Goal: Information Seeking & Learning: Check status

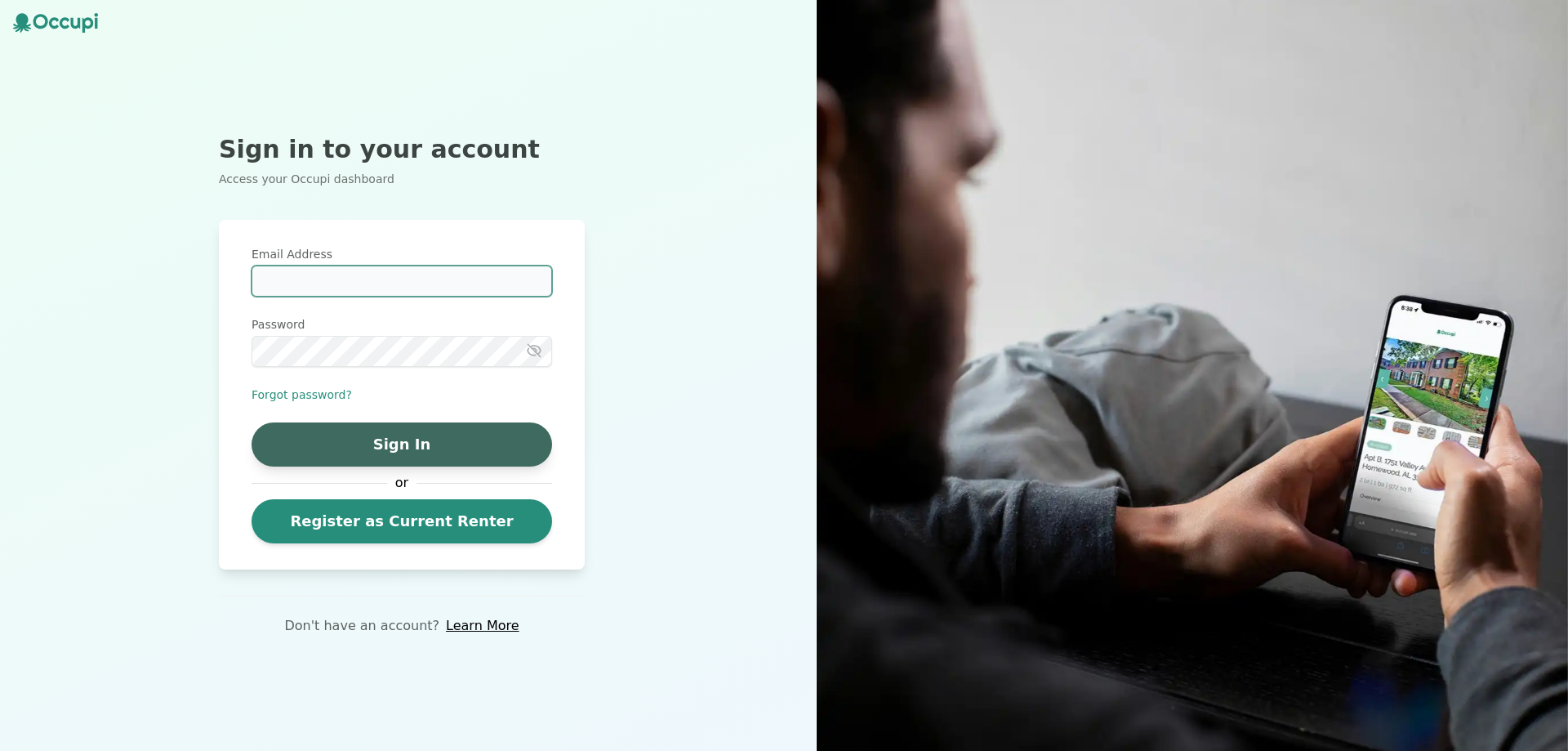
type input "**********"
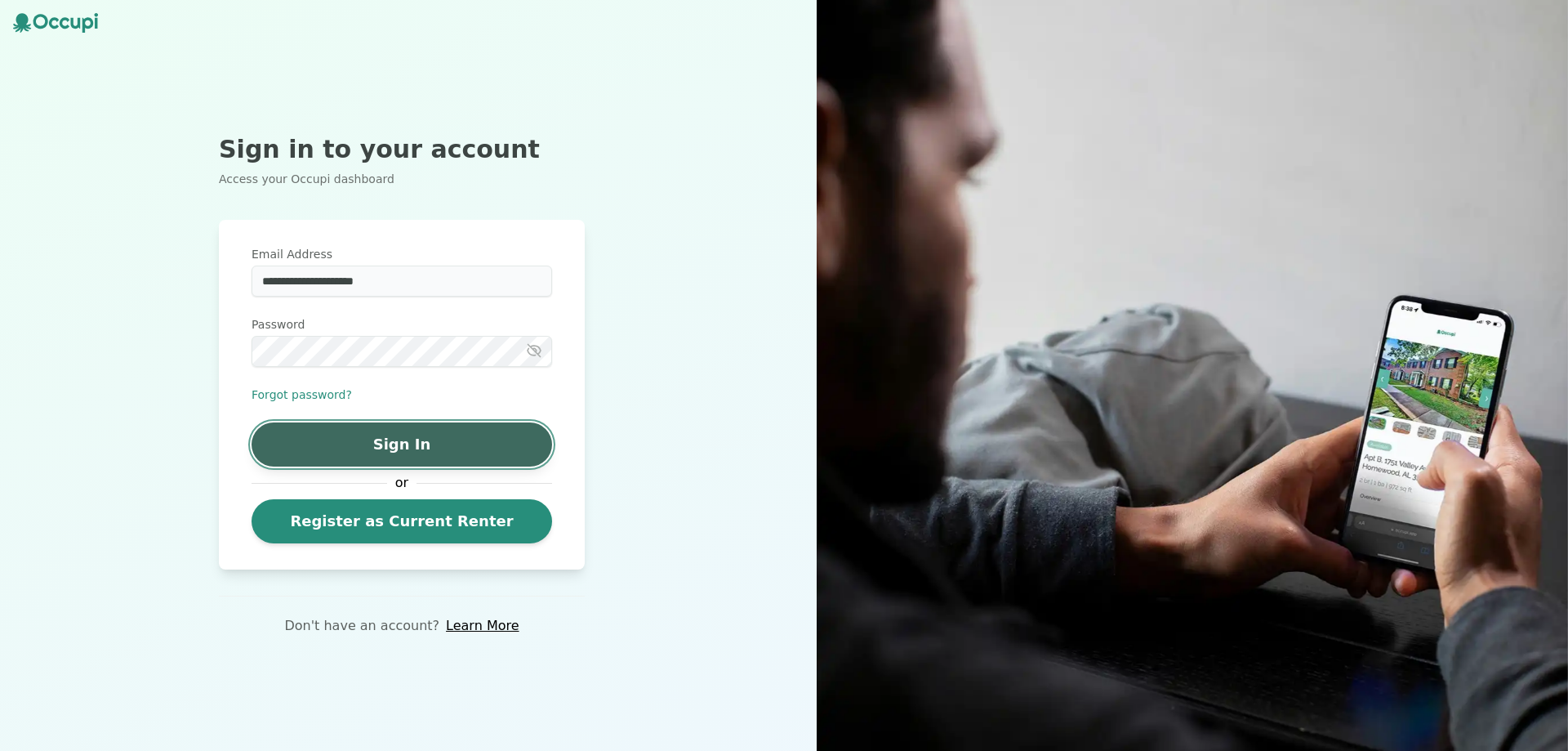
click at [463, 450] on button "Sign In" at bounding box center [402, 444] width 300 height 44
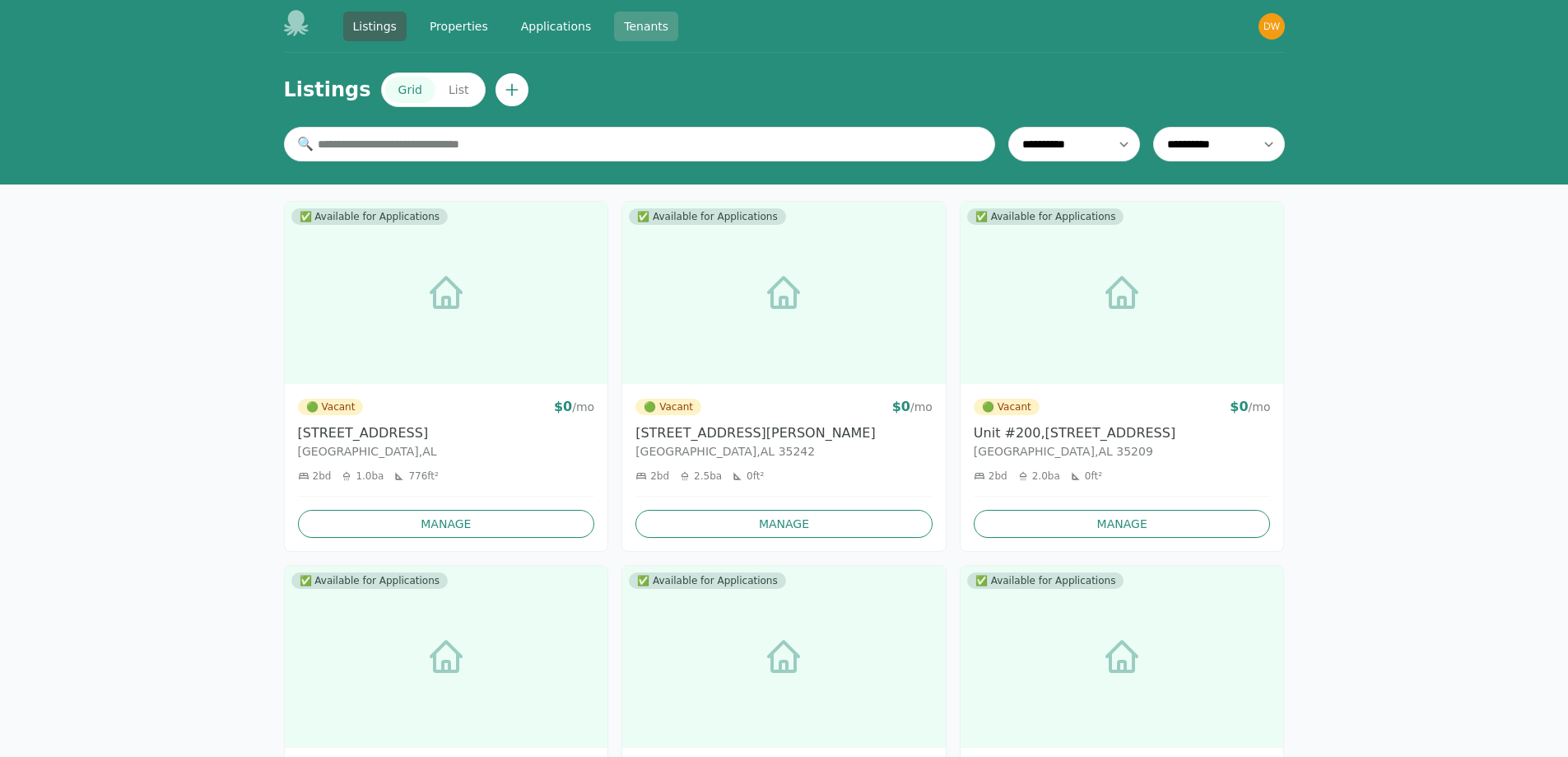
click at [639, 30] on link "Tenants" at bounding box center [646, 26] width 64 height 30
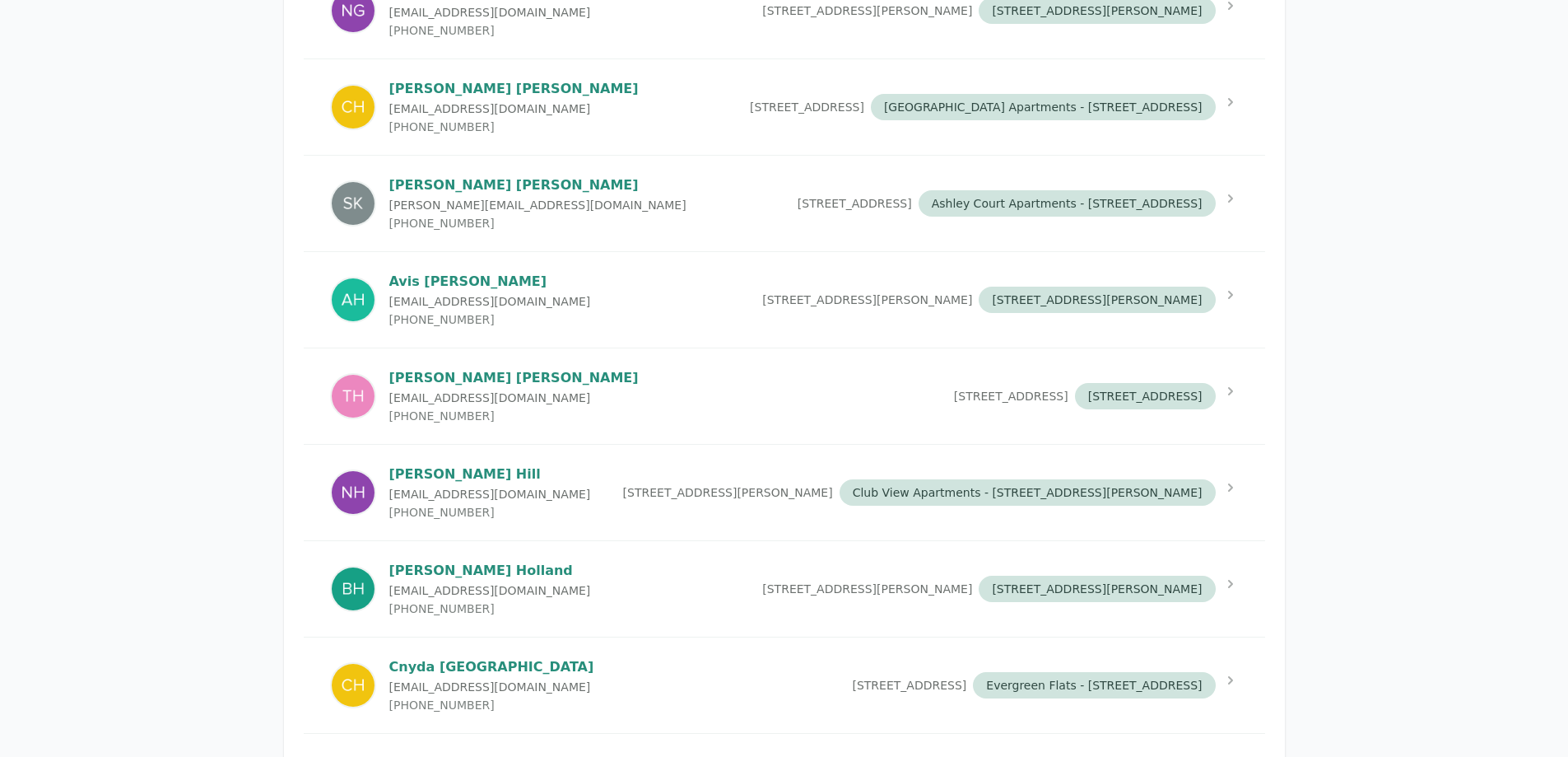
scroll to position [3047, 0]
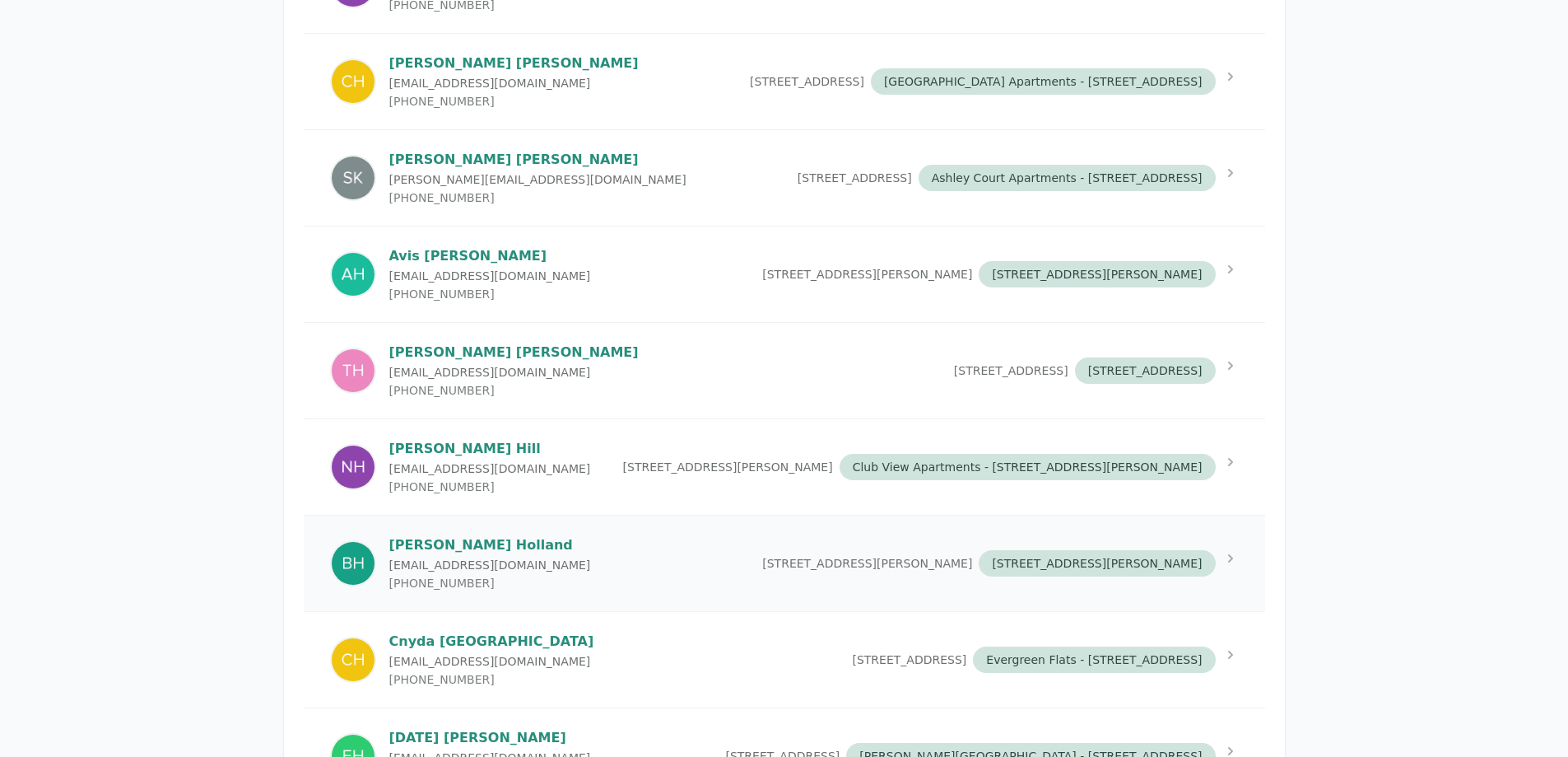
click at [463, 589] on div "[PERSON_NAME] [PERSON_NAME][EMAIL_ADDRESS][DOMAIN_NAME] [PHONE_NUMBER]" at bounding box center [489, 563] width 202 height 56
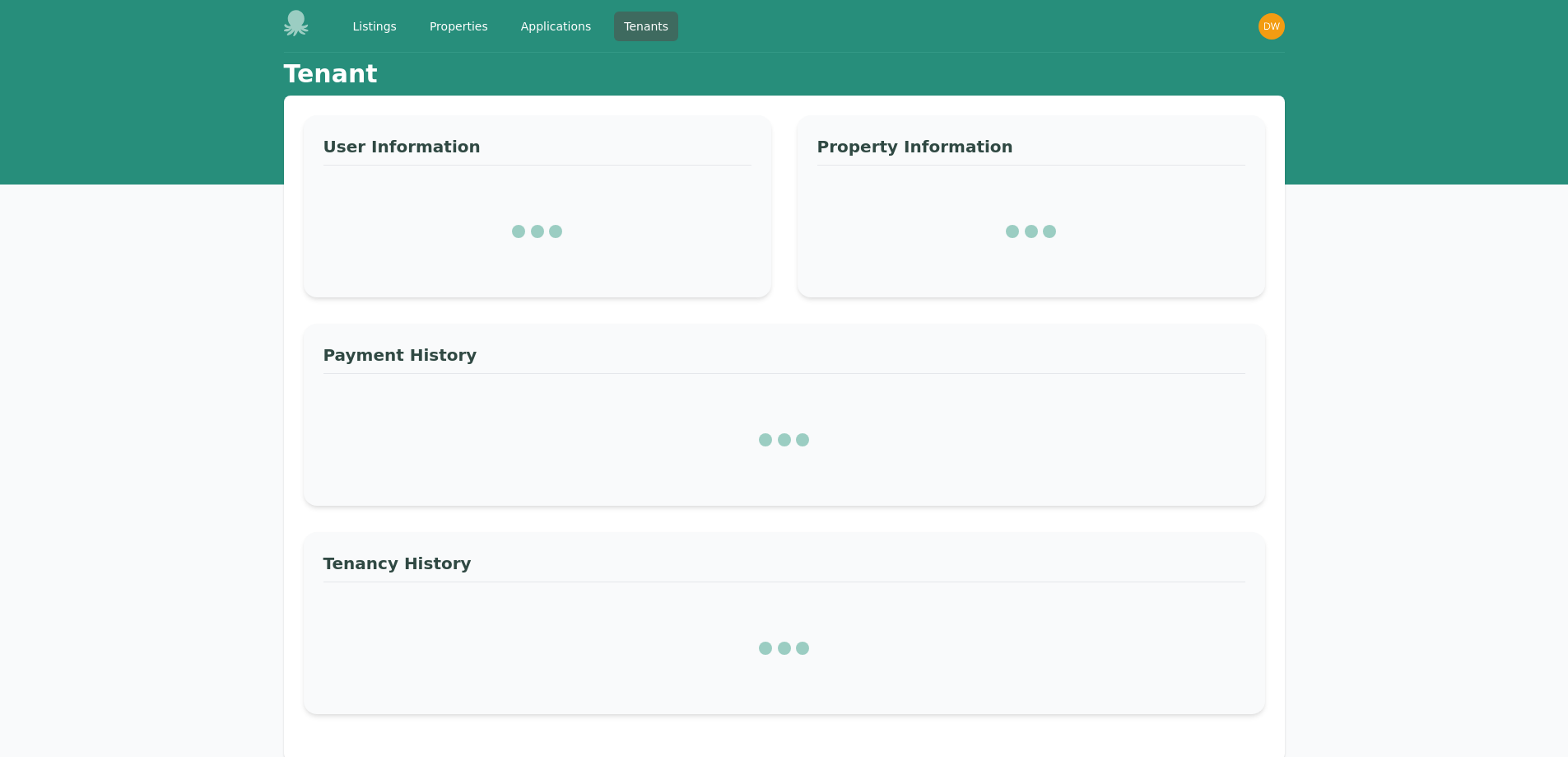
select select "*"
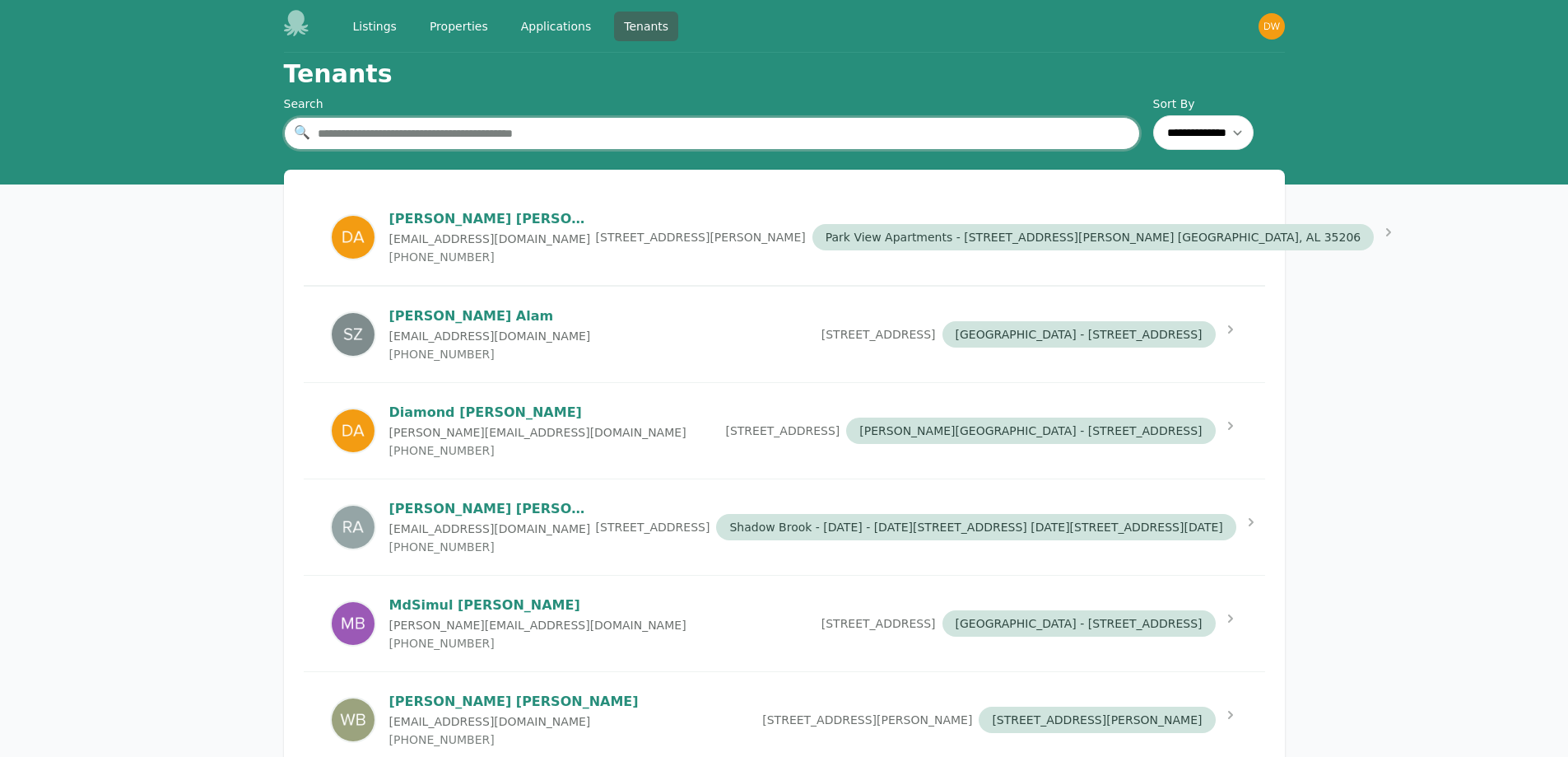
click at [406, 138] on input "text" at bounding box center [712, 133] width 856 height 33
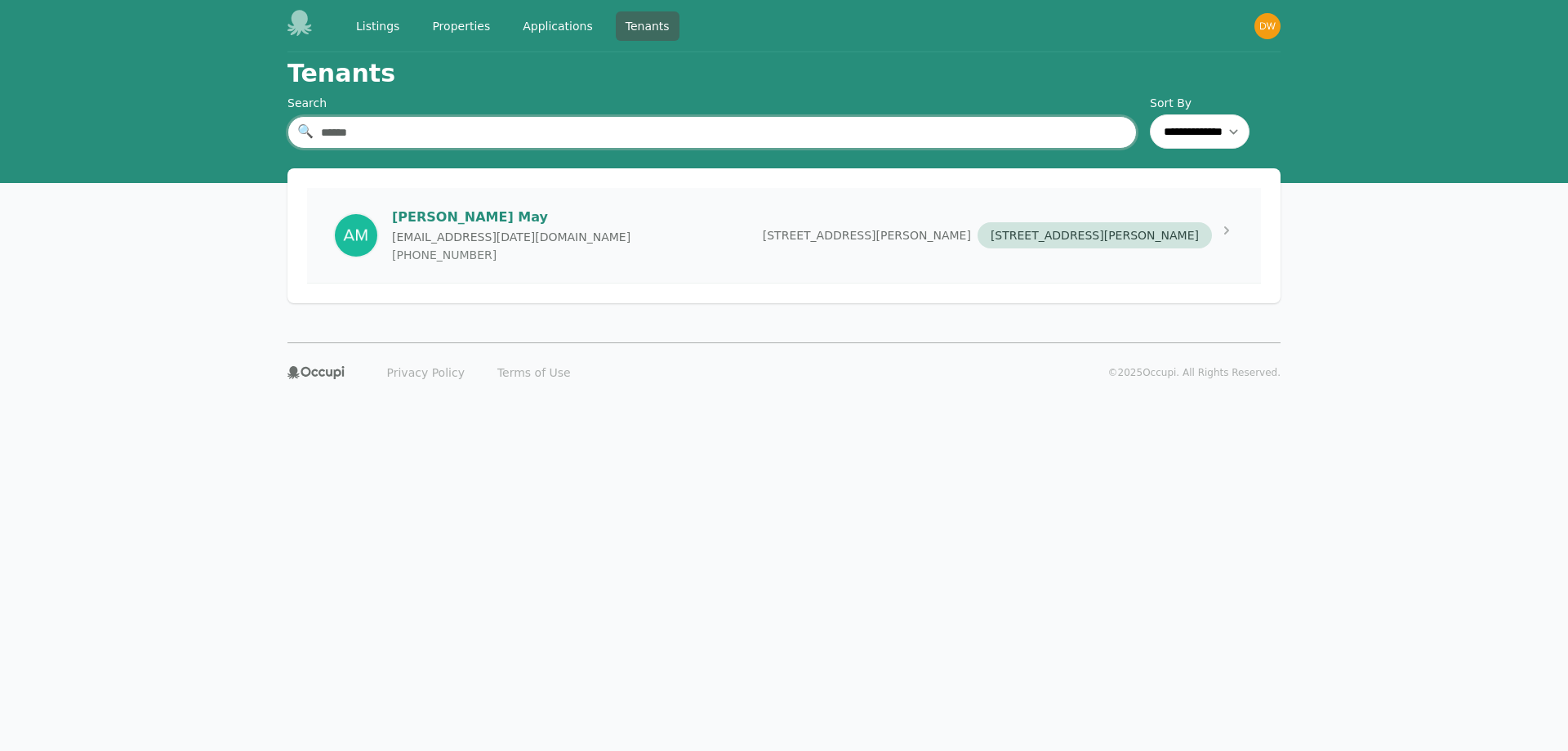
type input "******"
click at [534, 241] on div "[PERSON_NAME] [EMAIL_ADDRESS][DATE][DOMAIN_NAME] [PHONE_NUMBER] [STREET_ADDRESS…" at bounding box center [784, 236] width 954 height 95
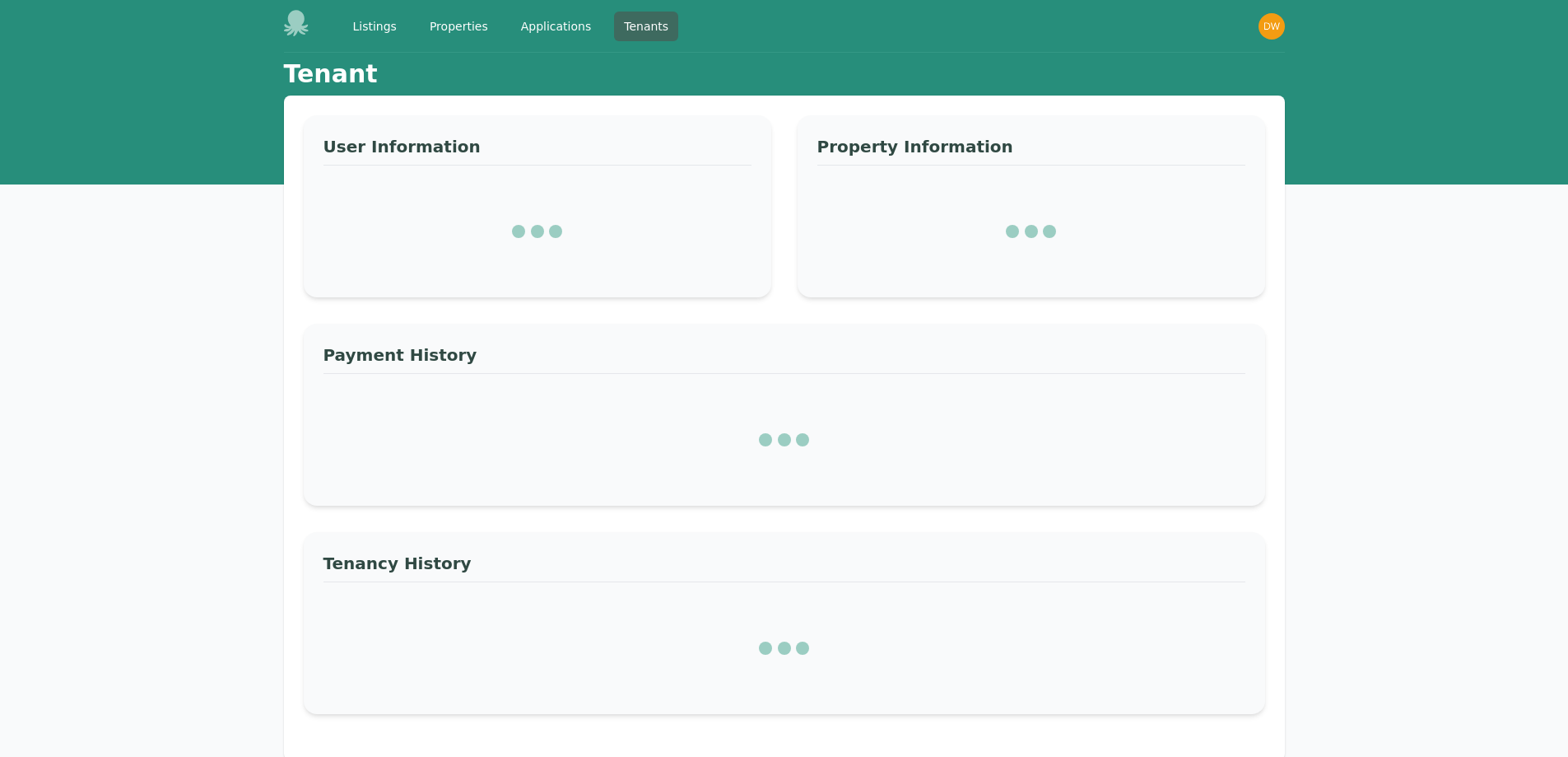
select select "*"
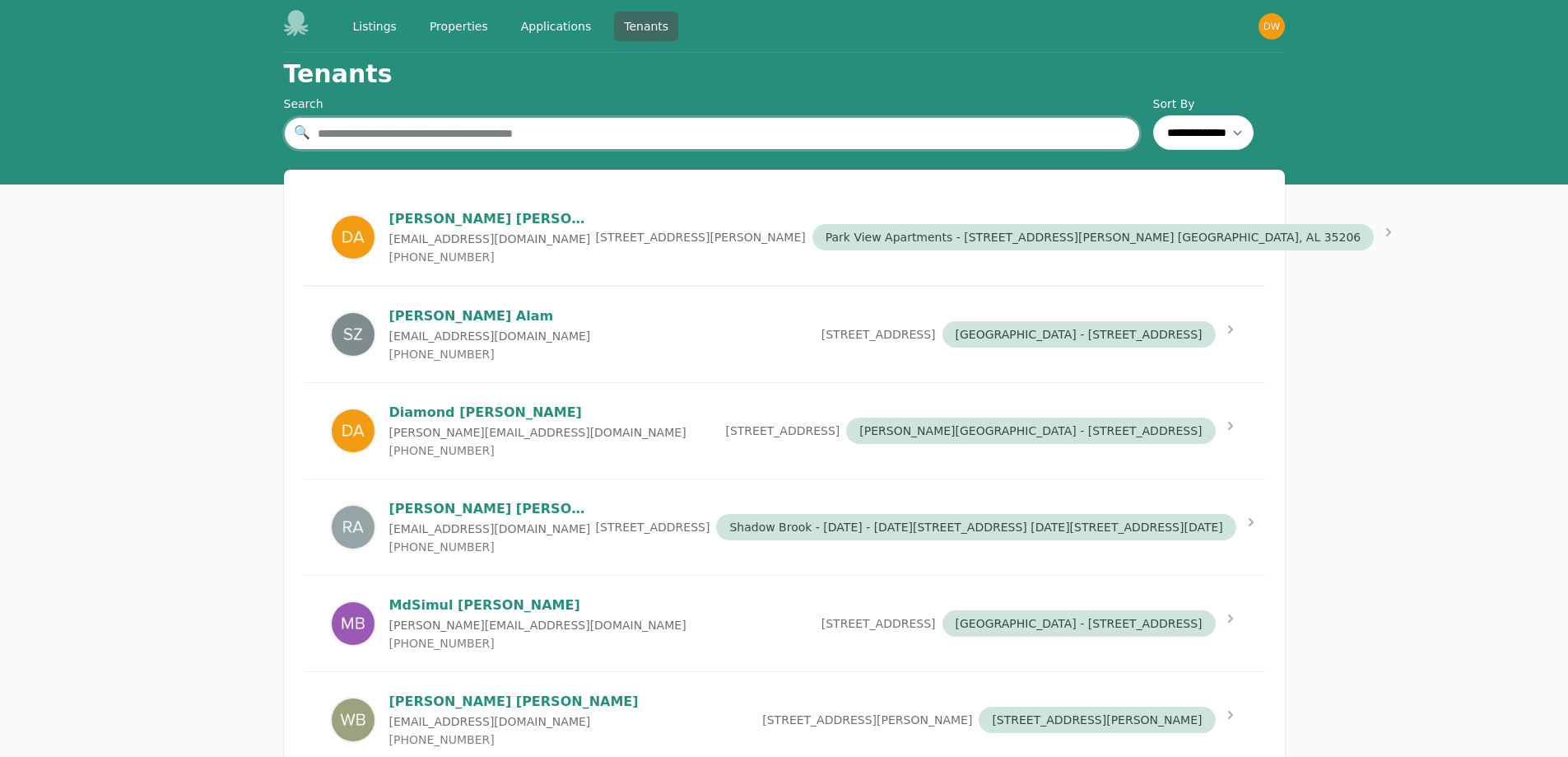
click at [468, 131] on input "text" at bounding box center [712, 133] width 856 height 33
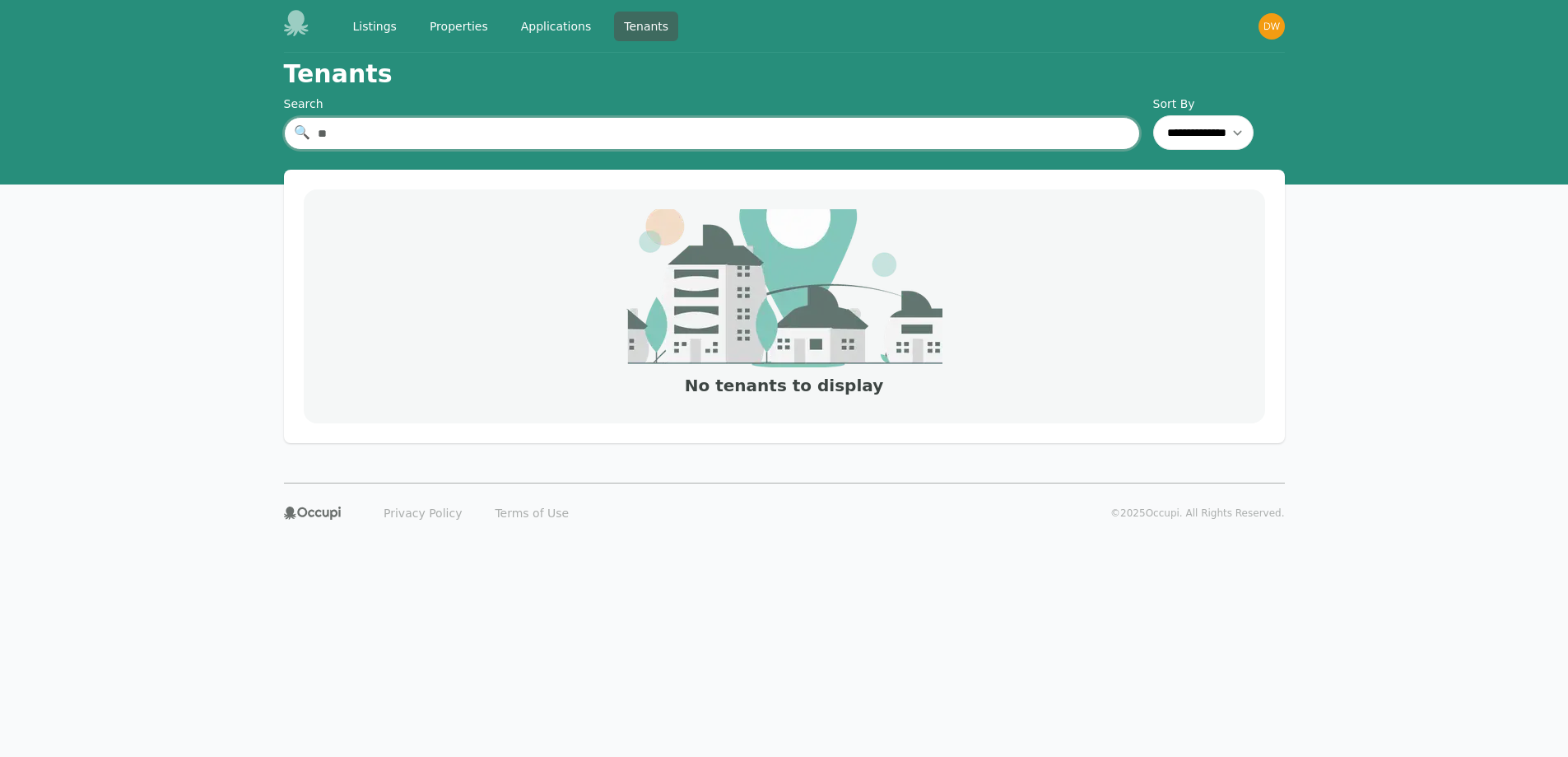
type input "*"
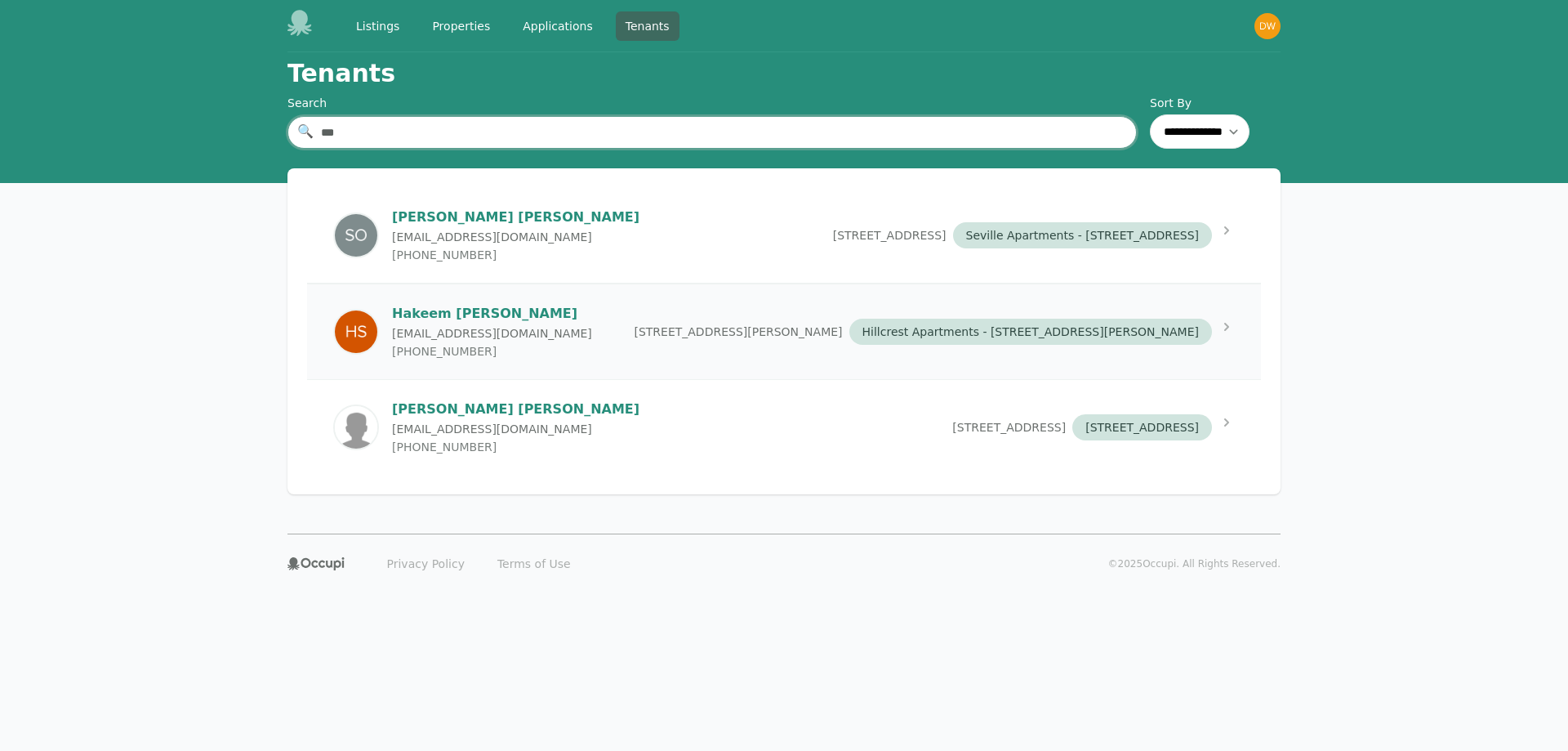
type input "***"
click at [533, 316] on p "[PERSON_NAME]" at bounding box center [492, 314] width 201 height 20
select select "*"
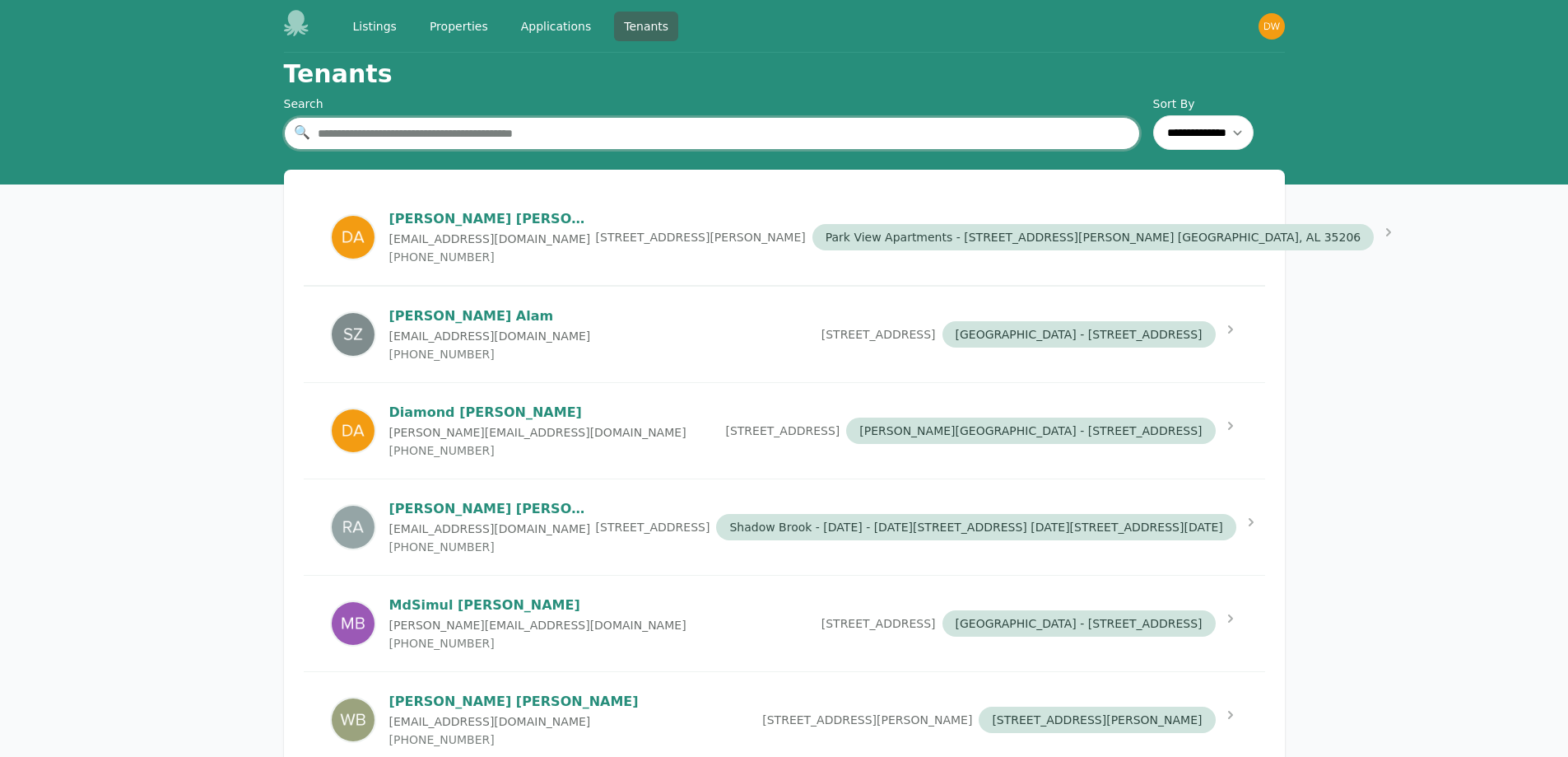
click at [457, 134] on input "text" at bounding box center [712, 133] width 856 height 33
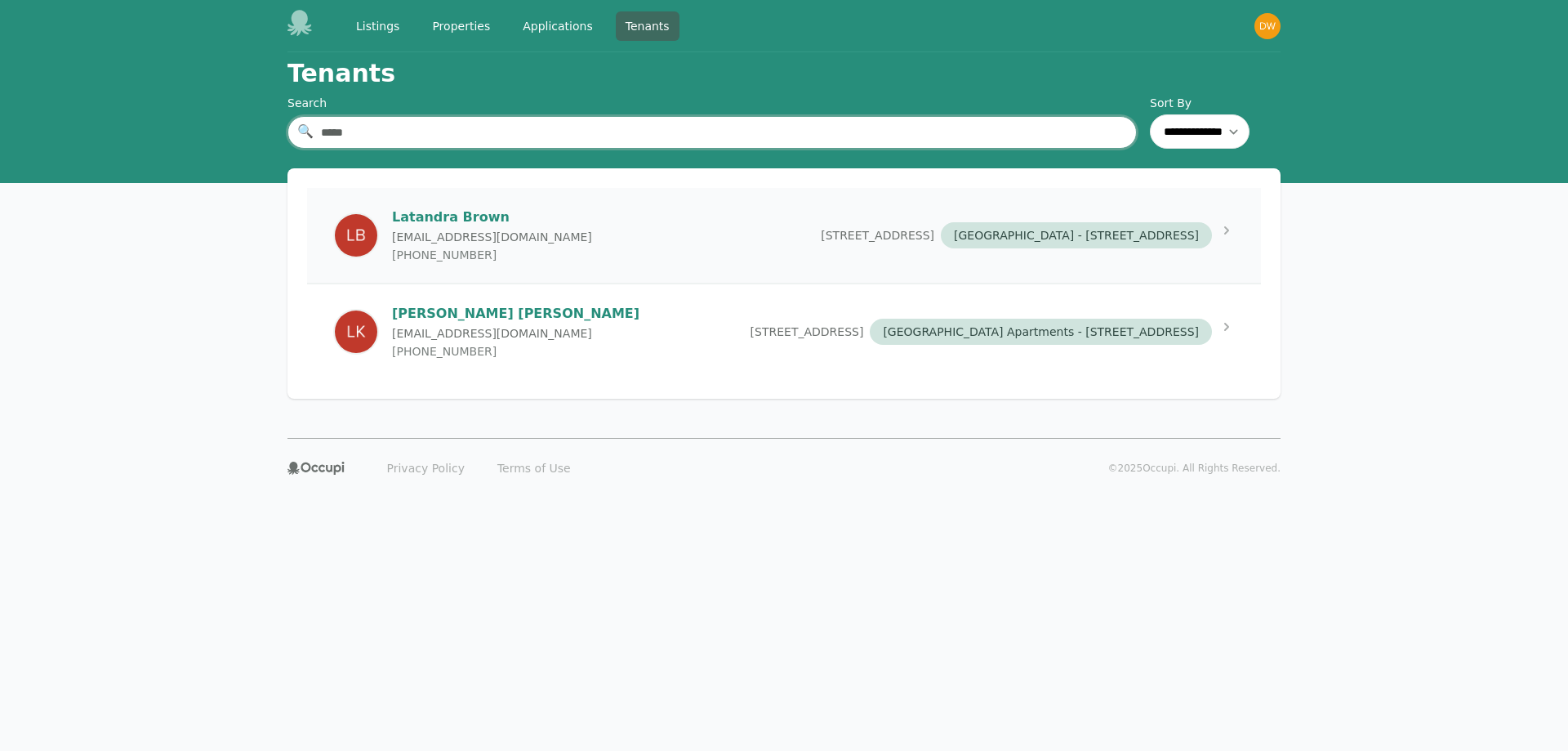
type input "*****"
click at [453, 226] on p "[PERSON_NAME]" at bounding box center [492, 217] width 201 height 20
select select "*"
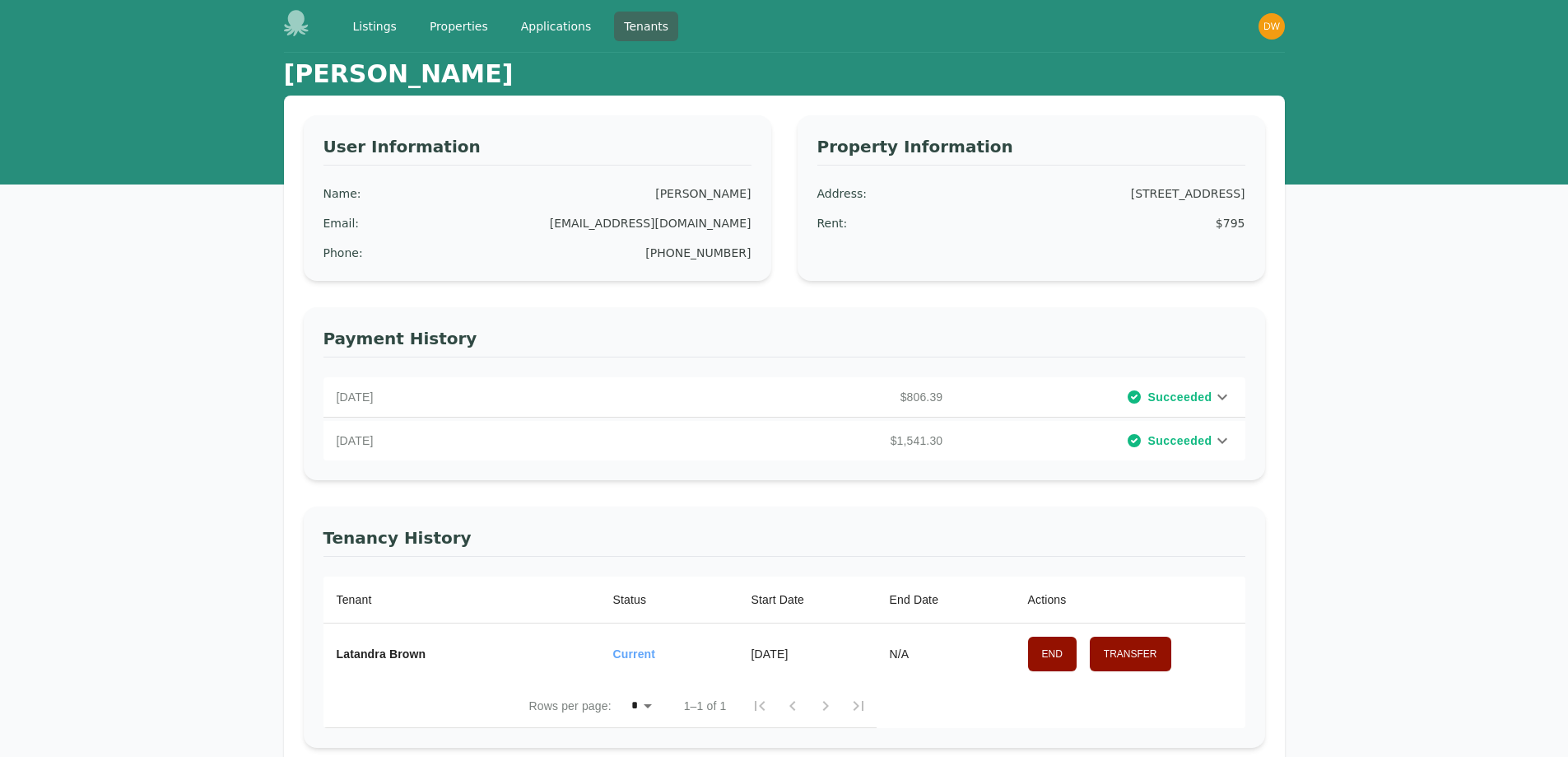
click at [1154, 400] on span "Succeeded" at bounding box center [1179, 397] width 64 height 16
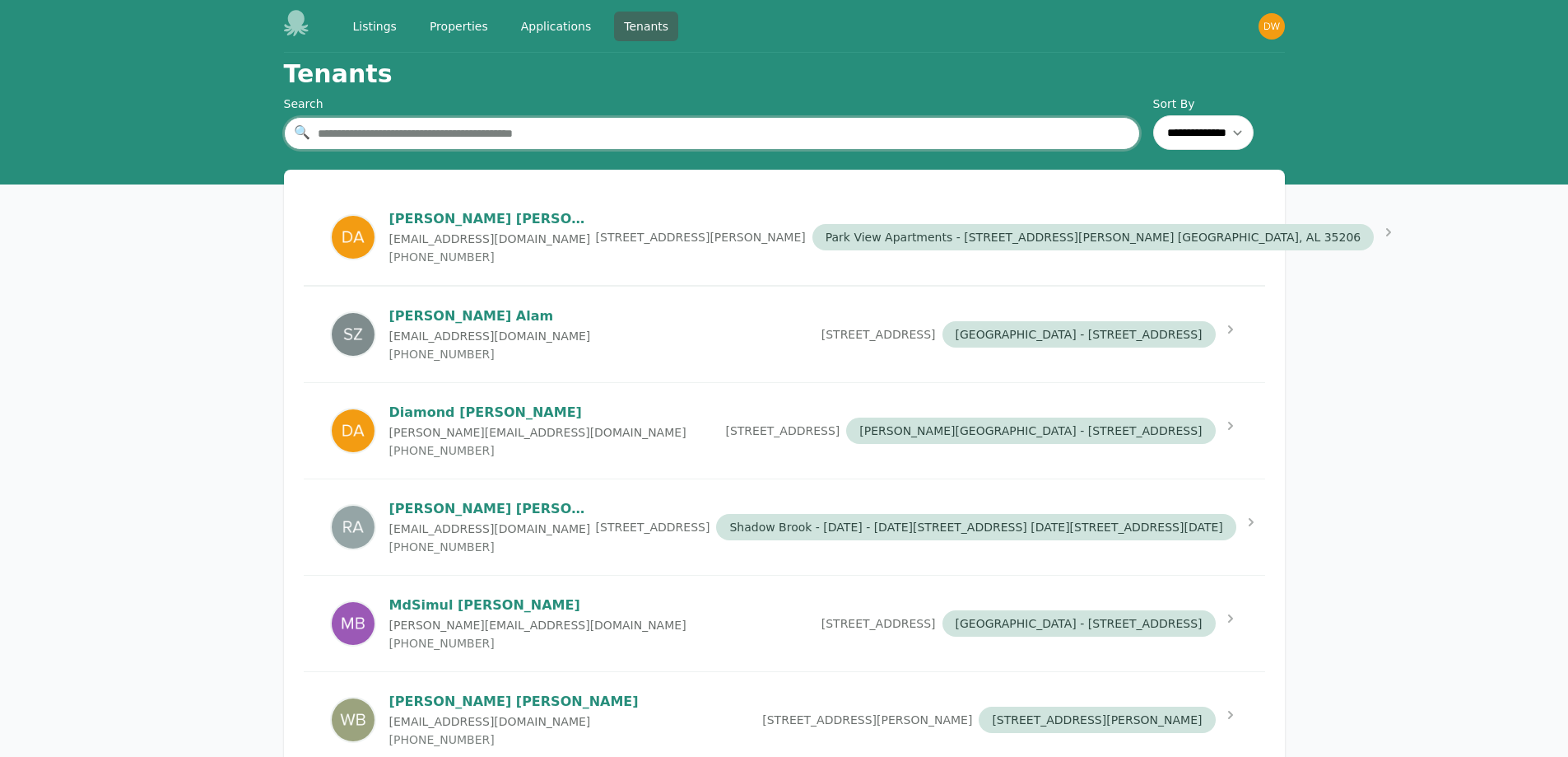
click at [427, 144] on input "text" at bounding box center [712, 133] width 856 height 33
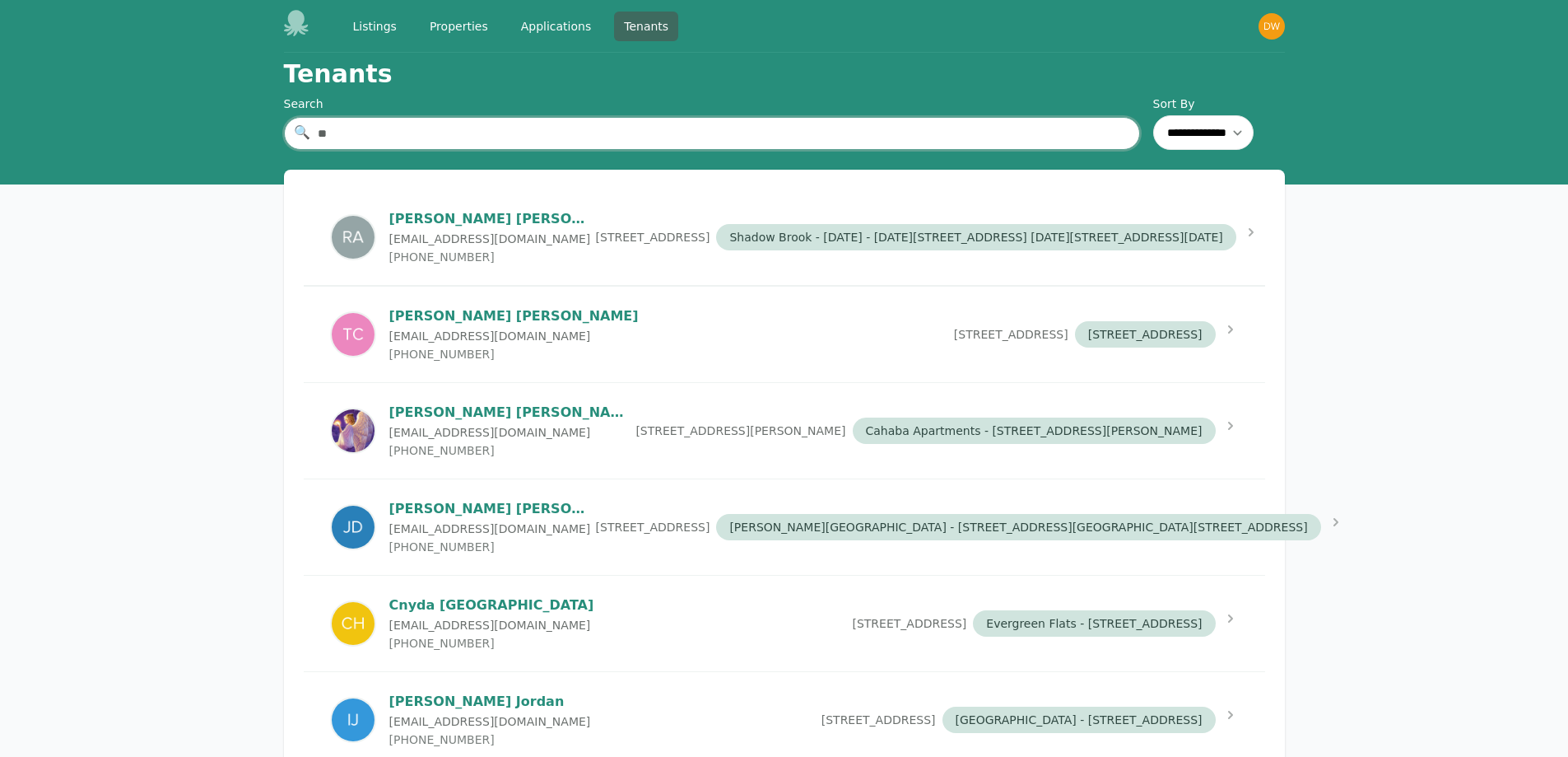
type input "*"
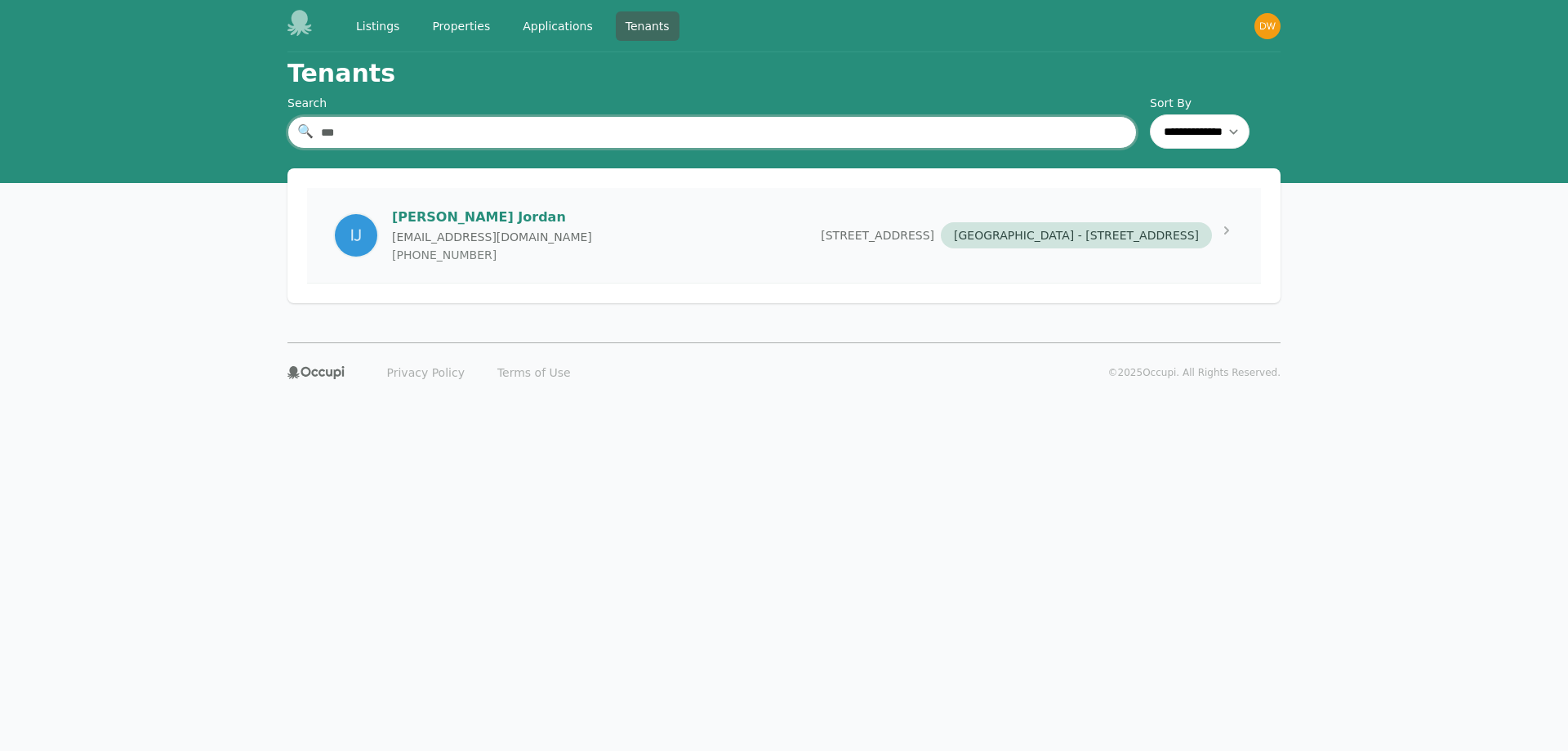
type input "***"
click at [467, 234] on p "[EMAIL_ADDRESS][DOMAIN_NAME]" at bounding box center [492, 237] width 201 height 16
select select "*"
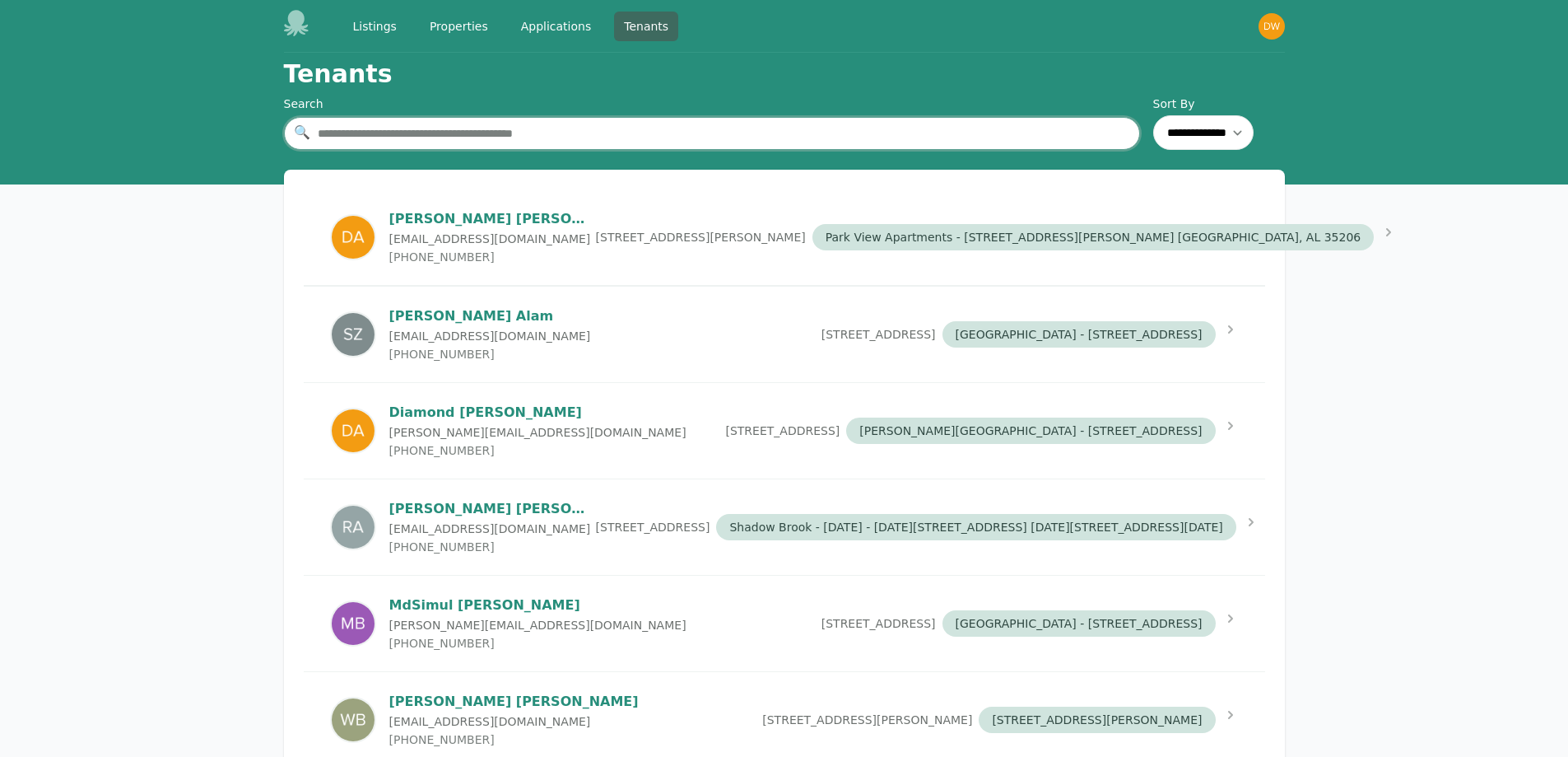
click at [464, 134] on input "text" at bounding box center [712, 133] width 856 height 33
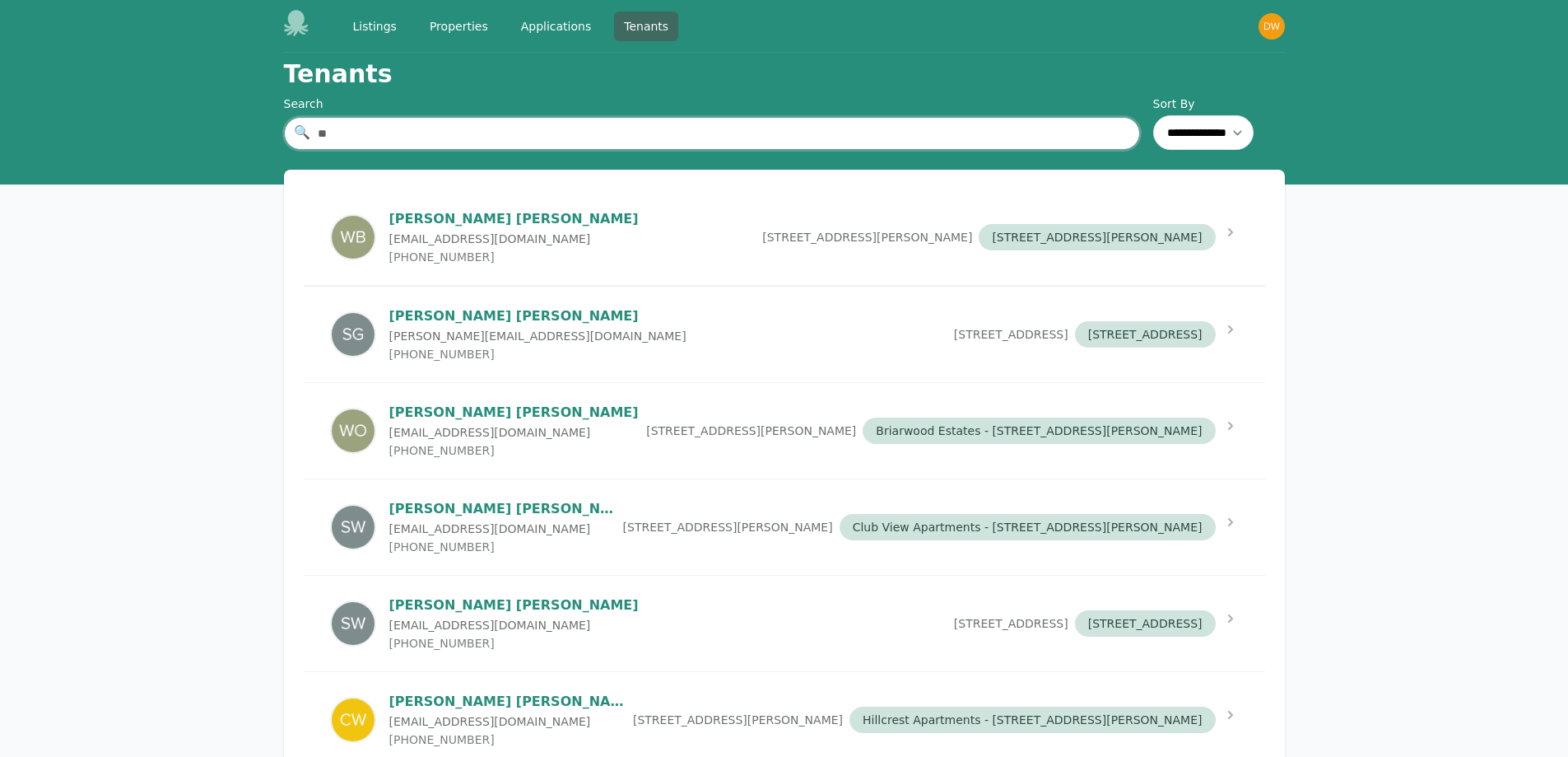
type input "*"
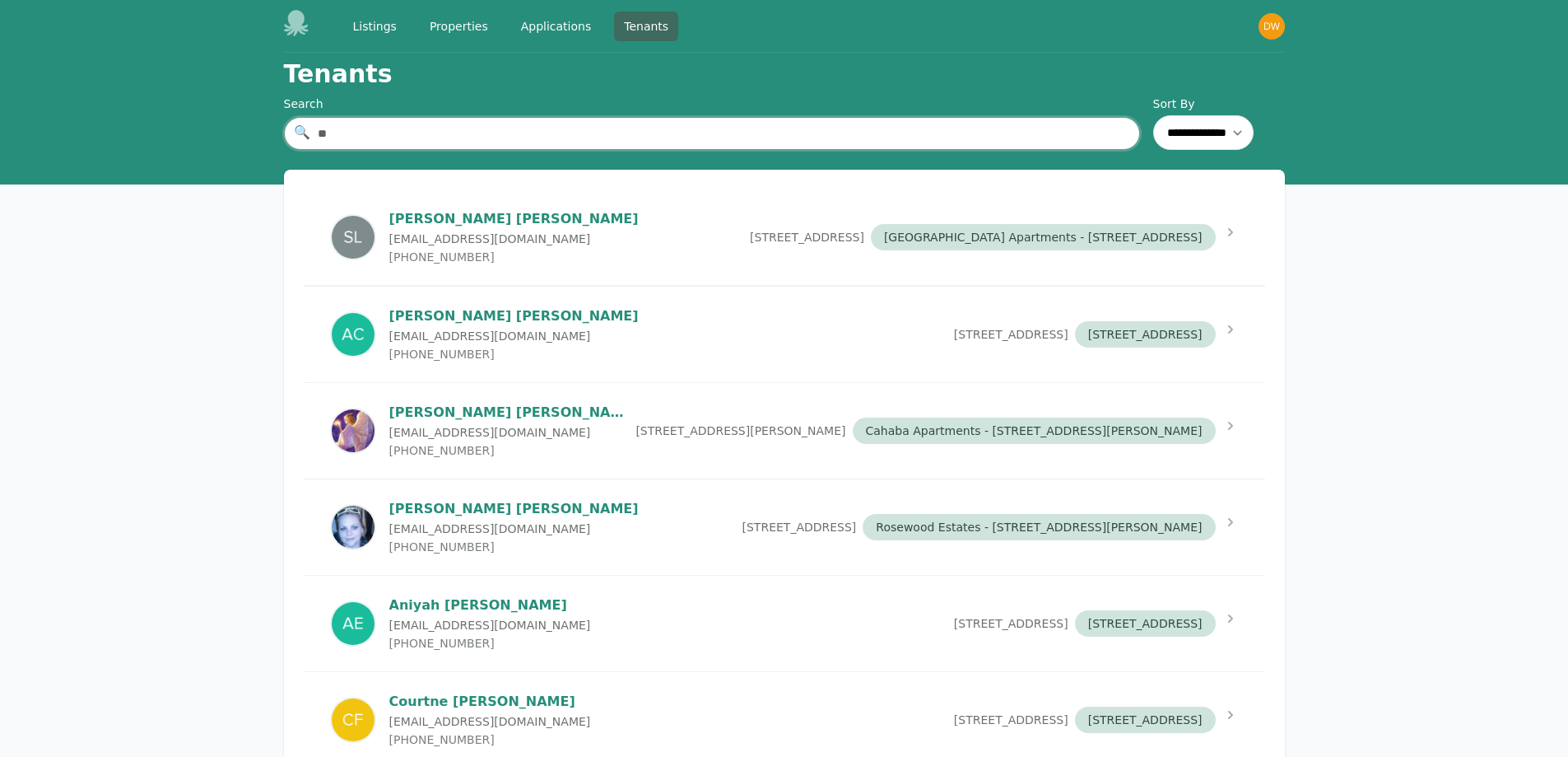
type input "*"
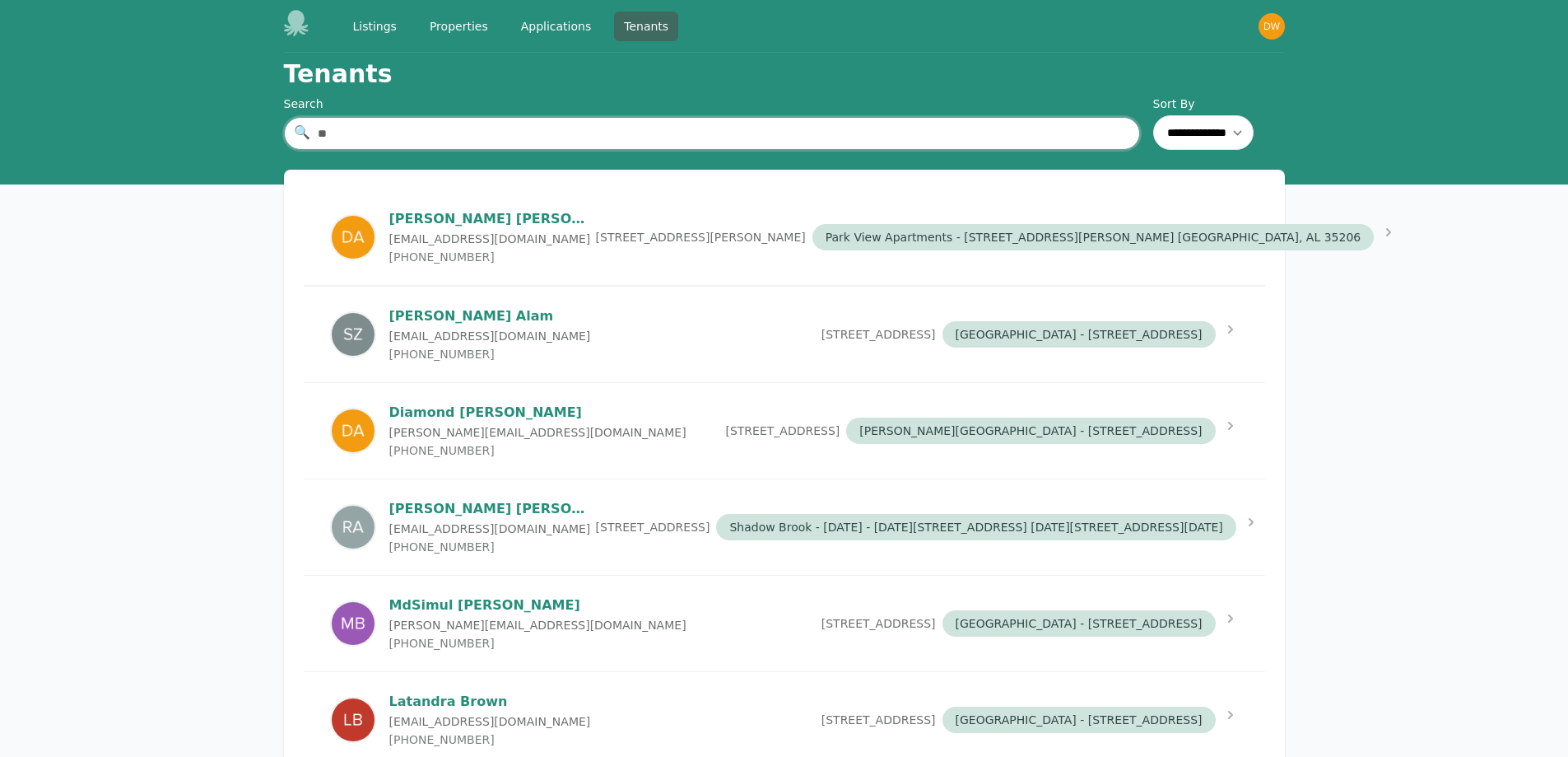
type input "*"
